Goal: Find specific page/section: Find specific page/section

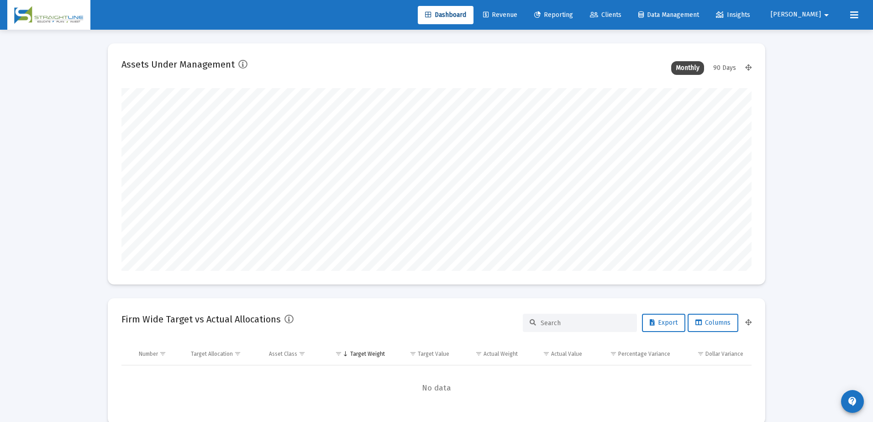
type input "[DATE]"
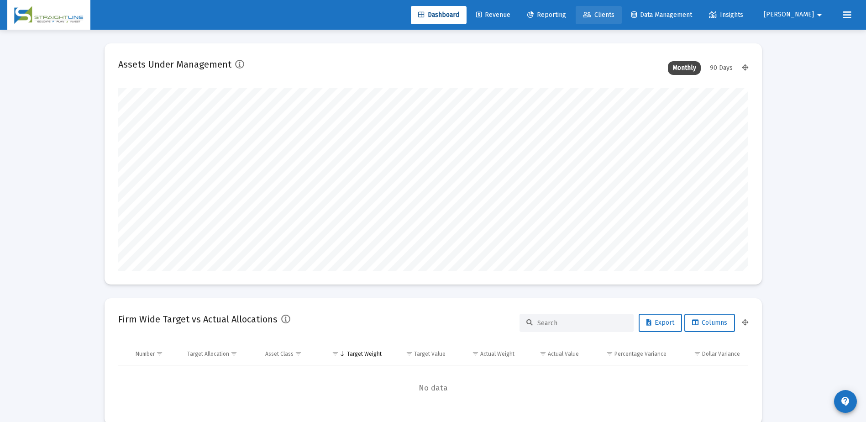
click at [614, 18] on span "Clients" at bounding box center [598, 15] width 31 height 8
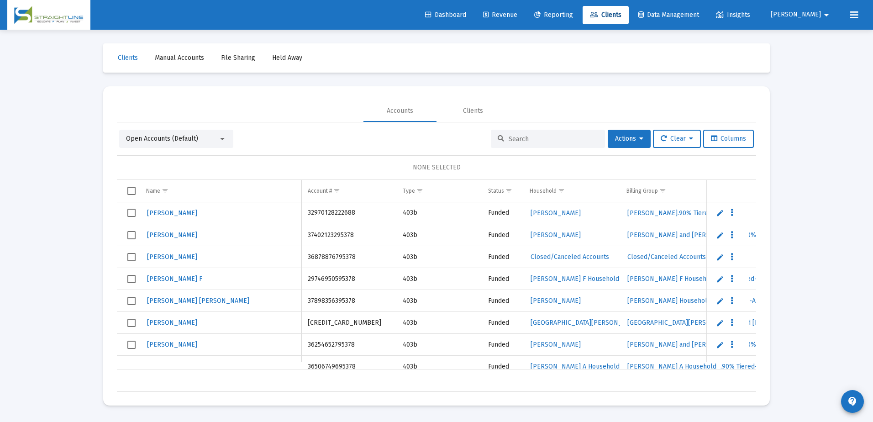
click at [524, 141] on input at bounding box center [552, 139] width 89 height 8
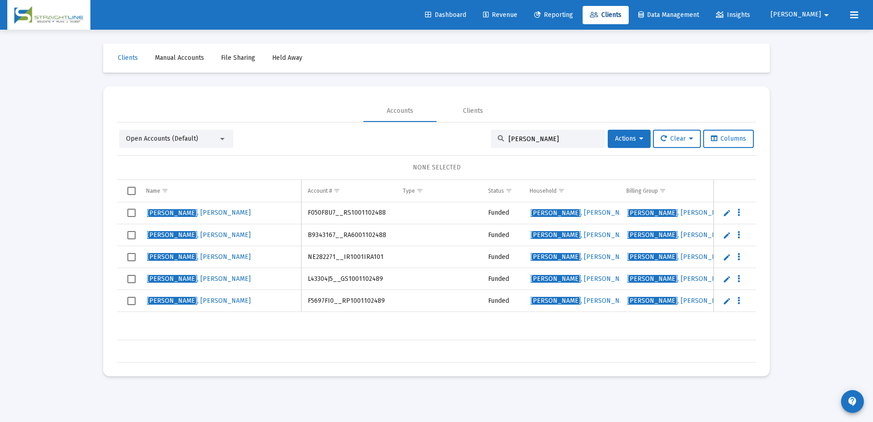
type input "[PERSON_NAME]"
click at [161, 237] on span "[PERSON_NAME]" at bounding box center [172, 235] width 50 height 8
